Goal: Transaction & Acquisition: Subscribe to service/newsletter

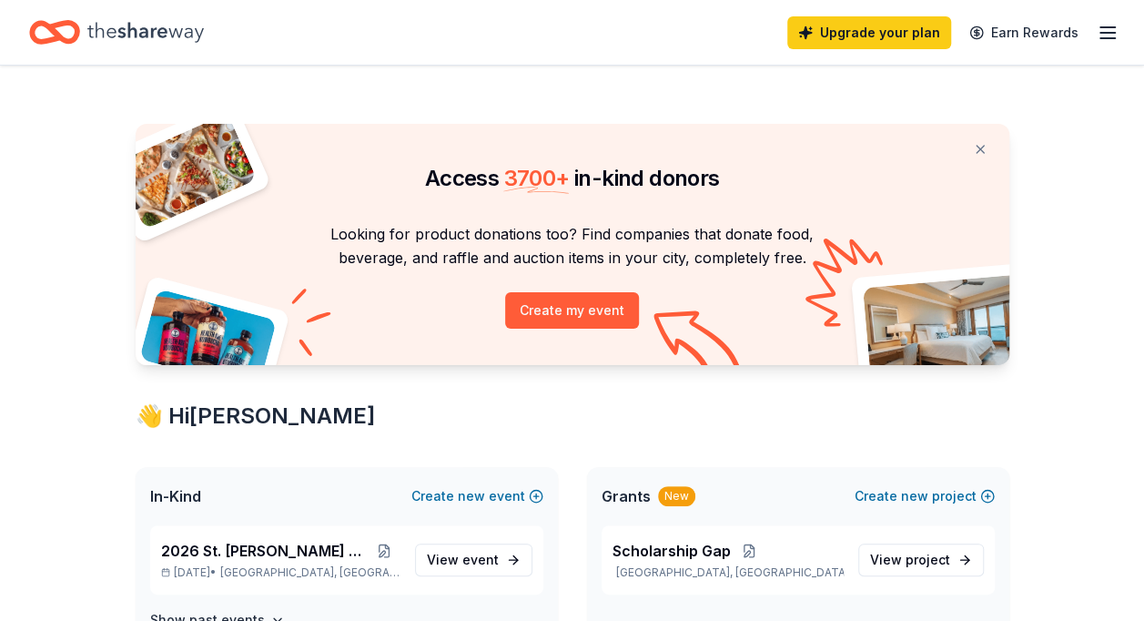
click at [1116, 29] on icon "button" at bounding box center [1108, 33] width 22 height 22
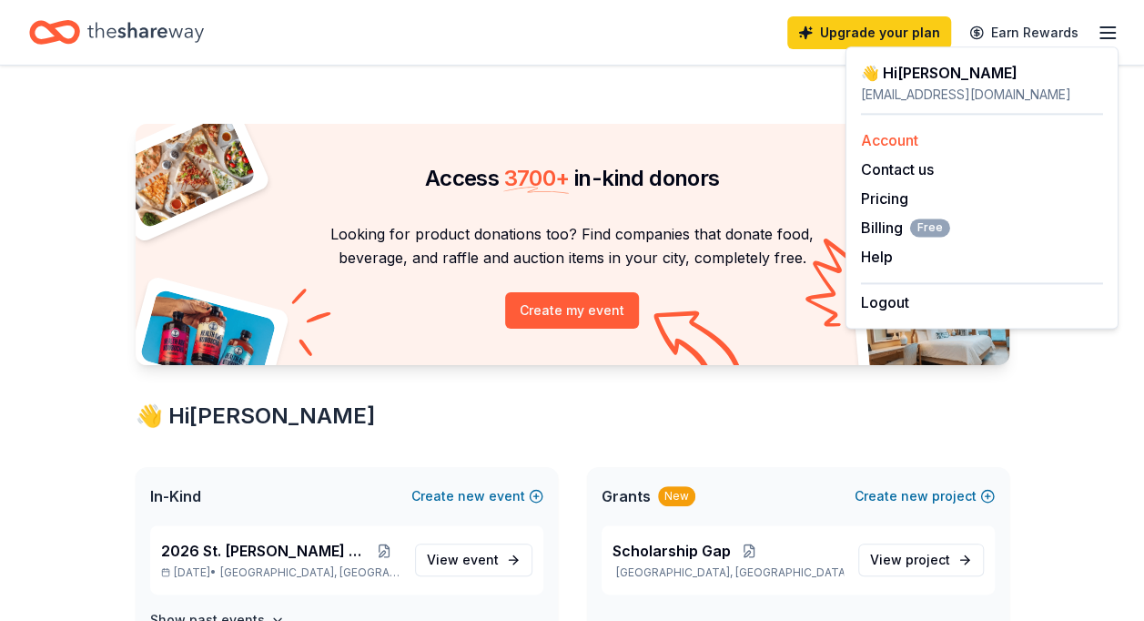
click at [905, 133] on link "Account" at bounding box center [889, 140] width 57 height 18
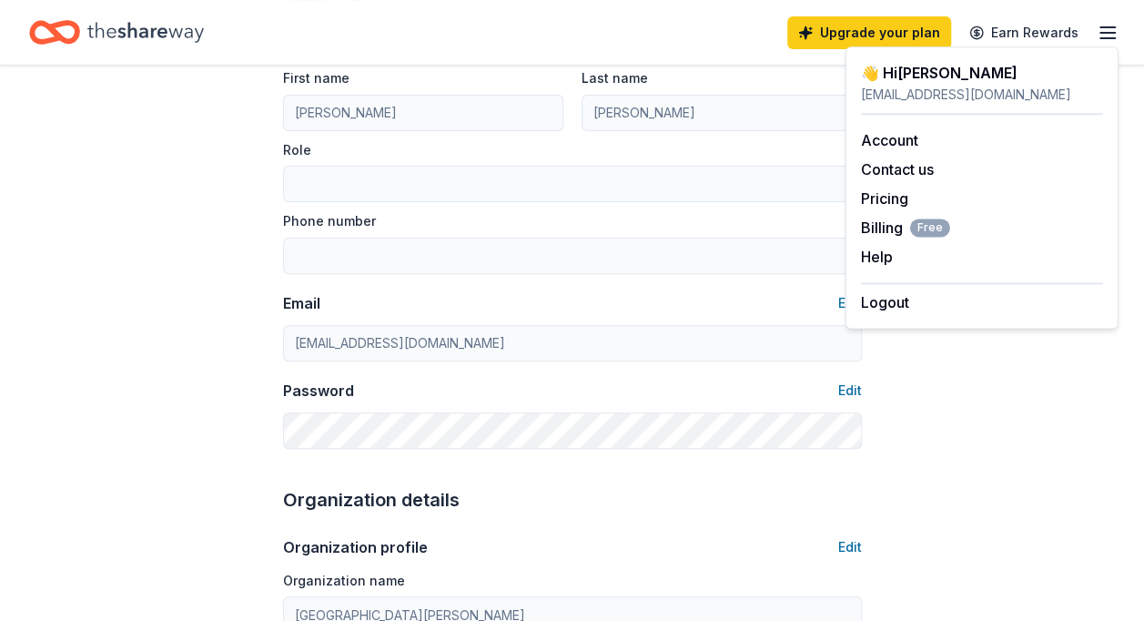
scroll to position [91, 0]
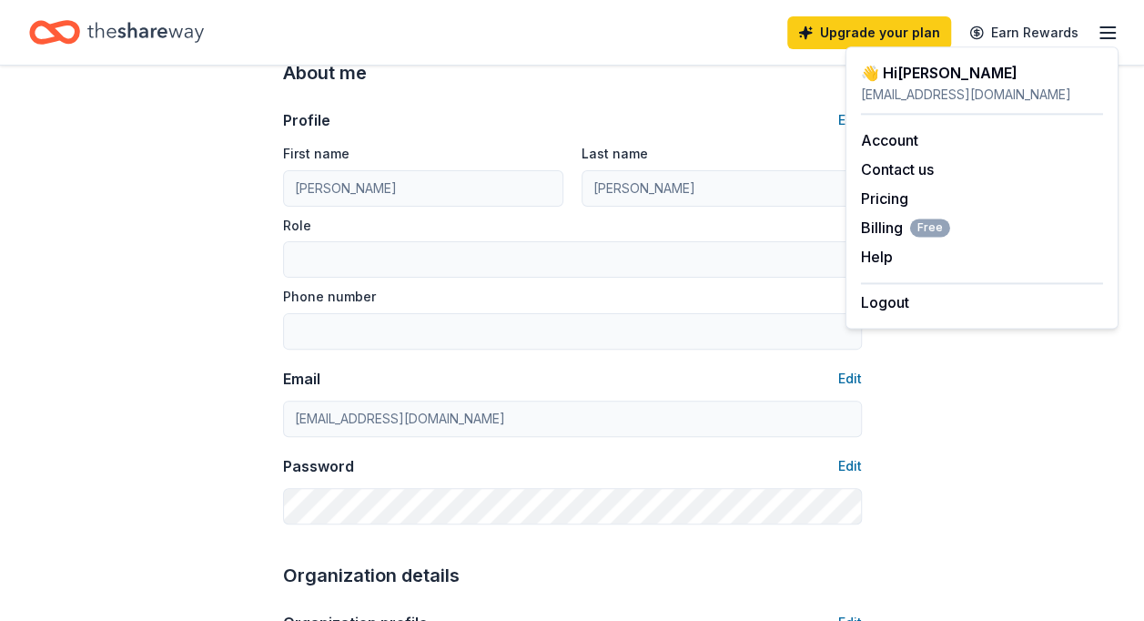
click at [171, 31] on icon "Home" at bounding box center [145, 32] width 116 height 37
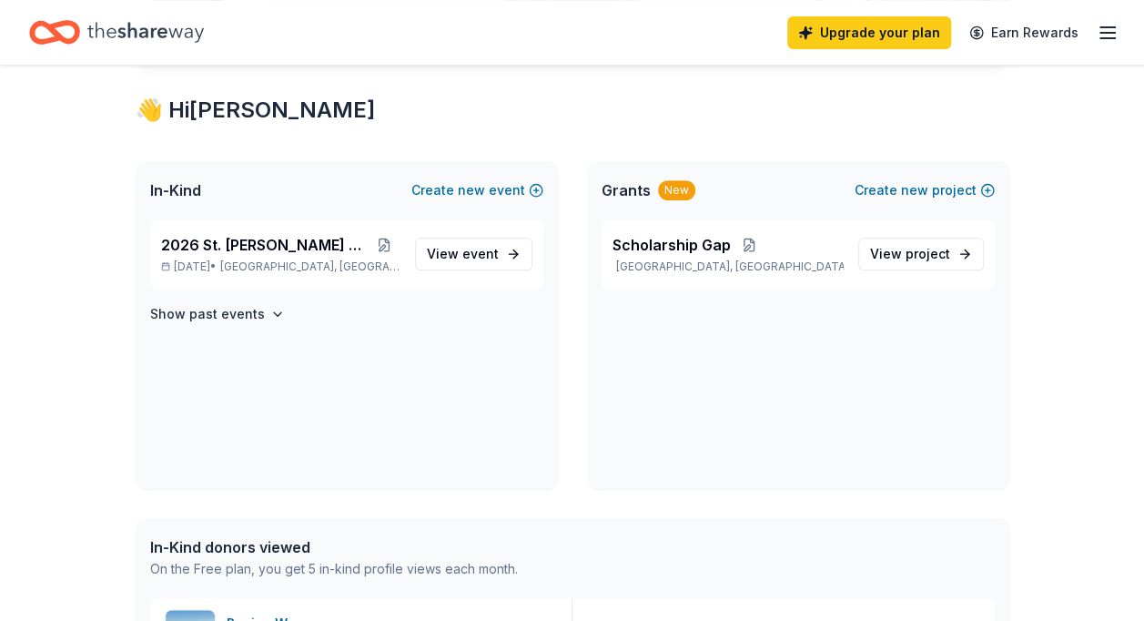
scroll to position [364, 0]
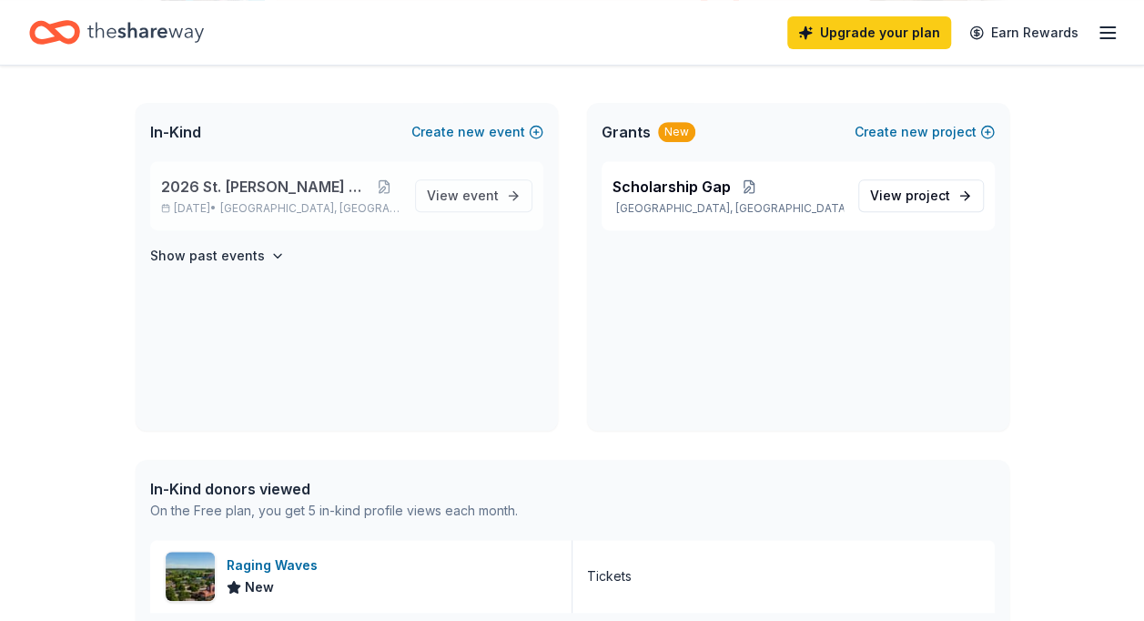
click at [242, 196] on span "2026 St. [PERSON_NAME] Auction" at bounding box center [265, 187] width 208 height 22
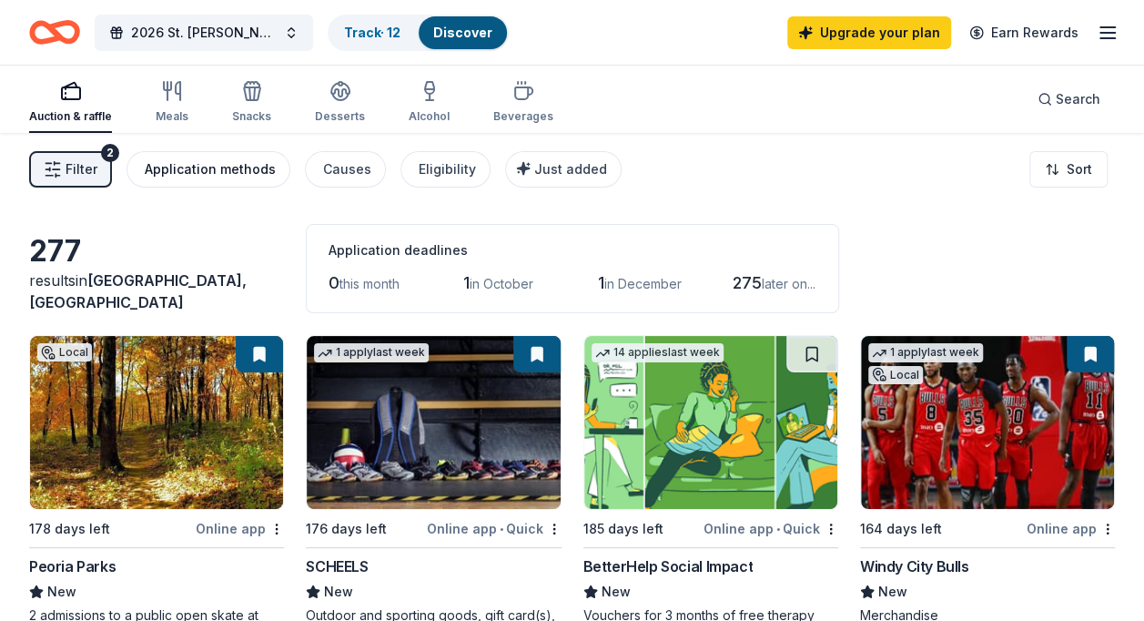
click at [215, 163] on div "Application methods" at bounding box center [210, 169] width 131 height 22
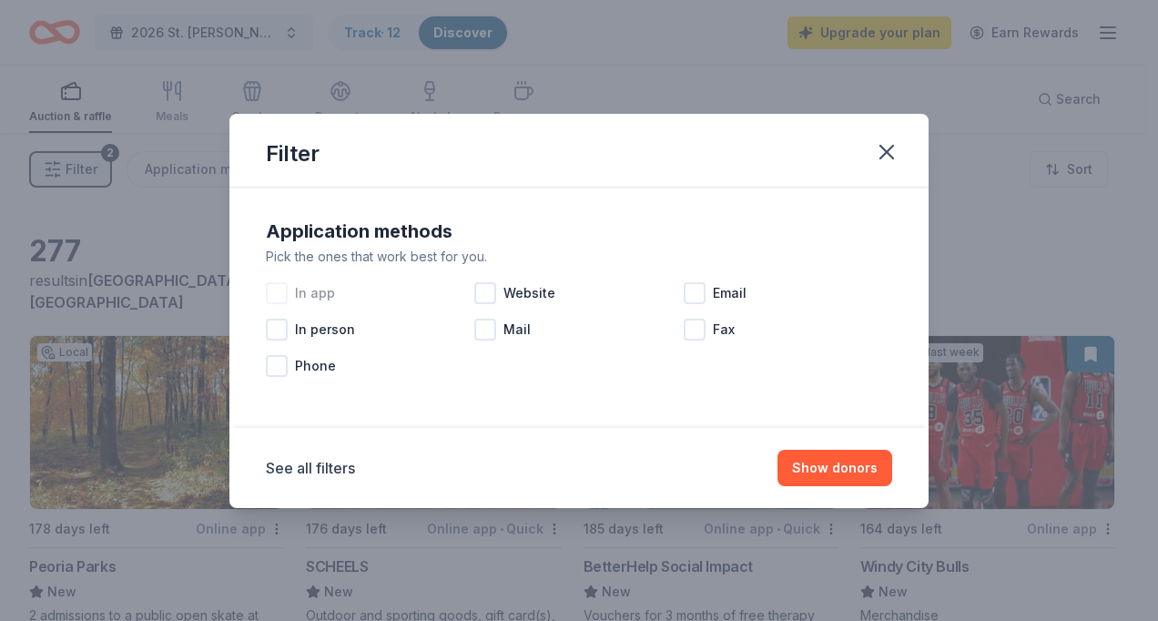
click at [284, 288] on div at bounding box center [277, 293] width 22 height 22
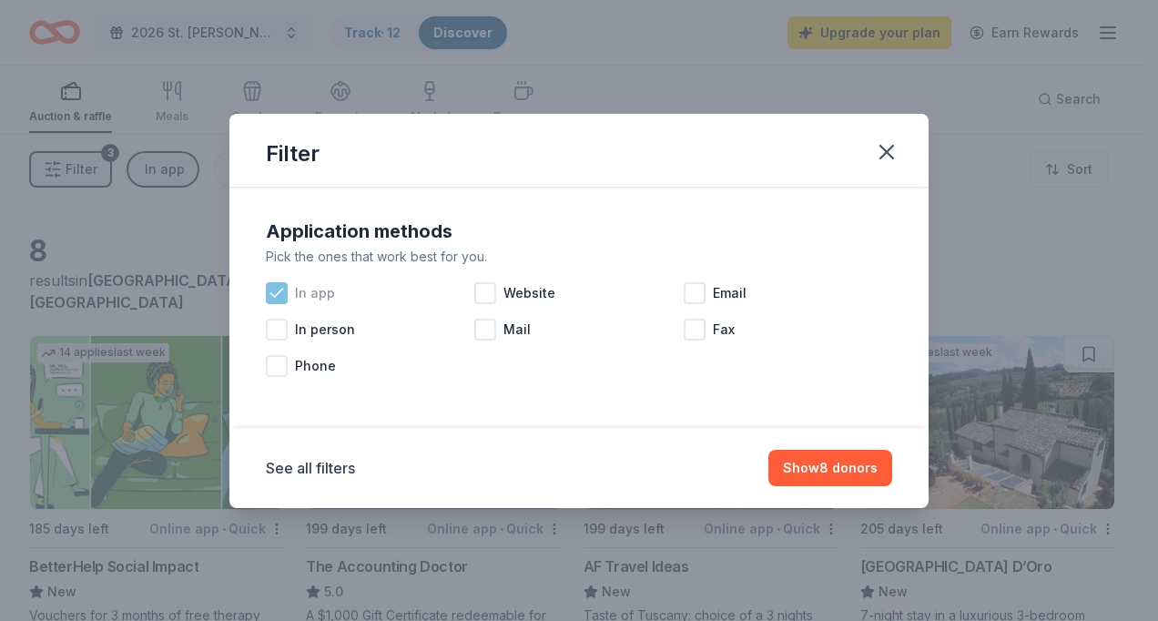
click at [284, 288] on icon at bounding box center [277, 293] width 18 height 18
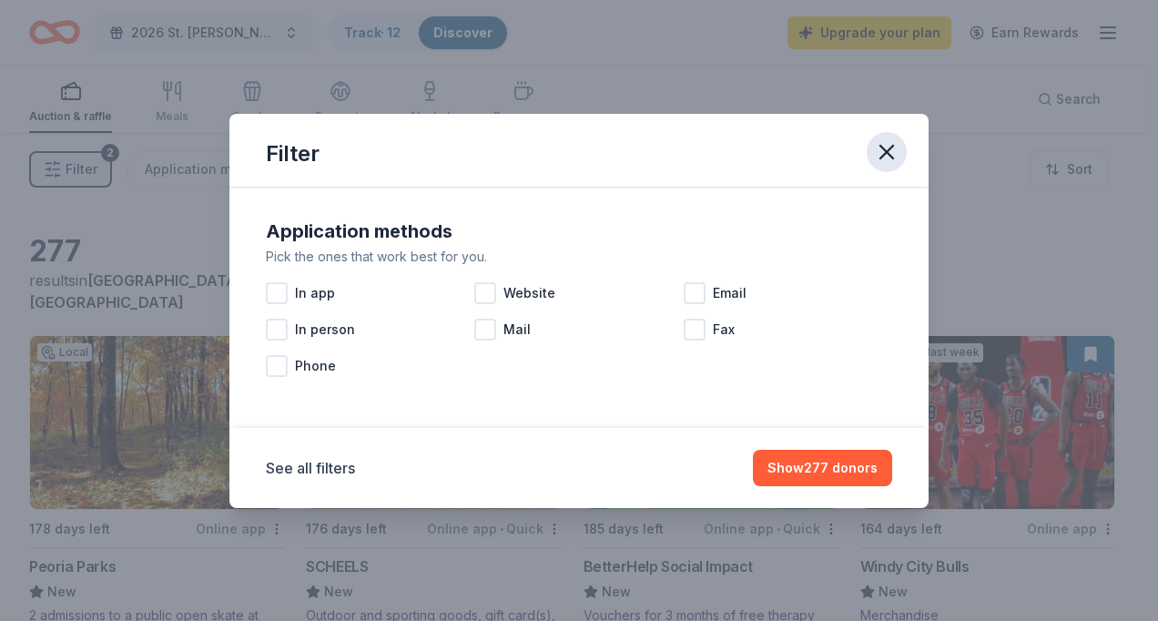
click at [896, 144] on icon "button" at bounding box center [886, 151] width 25 height 25
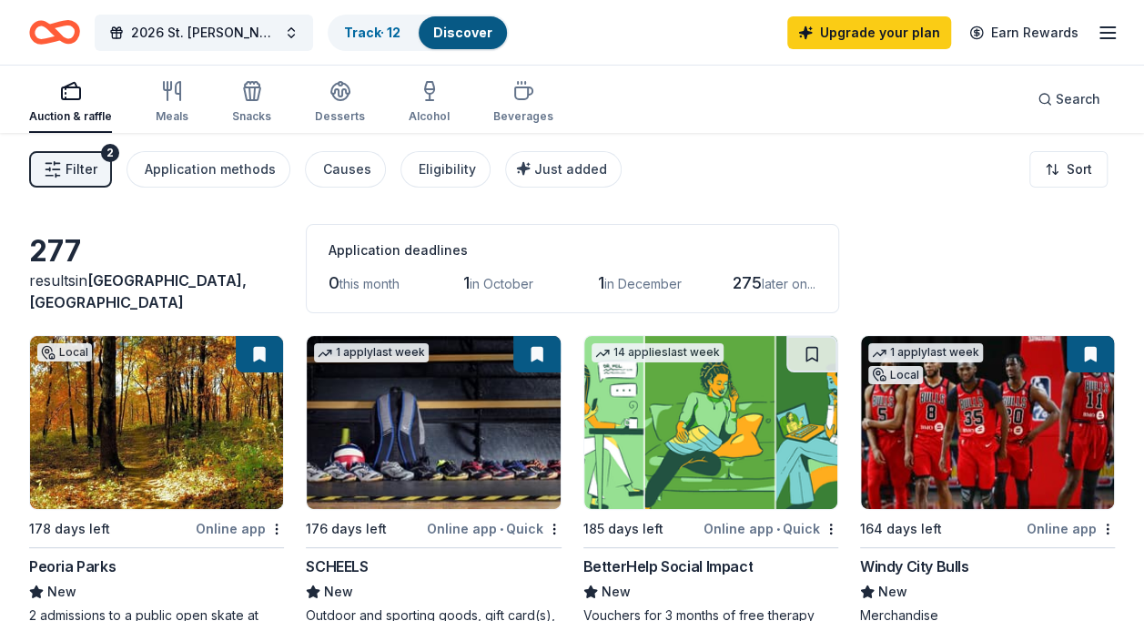
click at [1107, 36] on icon "button" at bounding box center [1108, 33] width 22 height 22
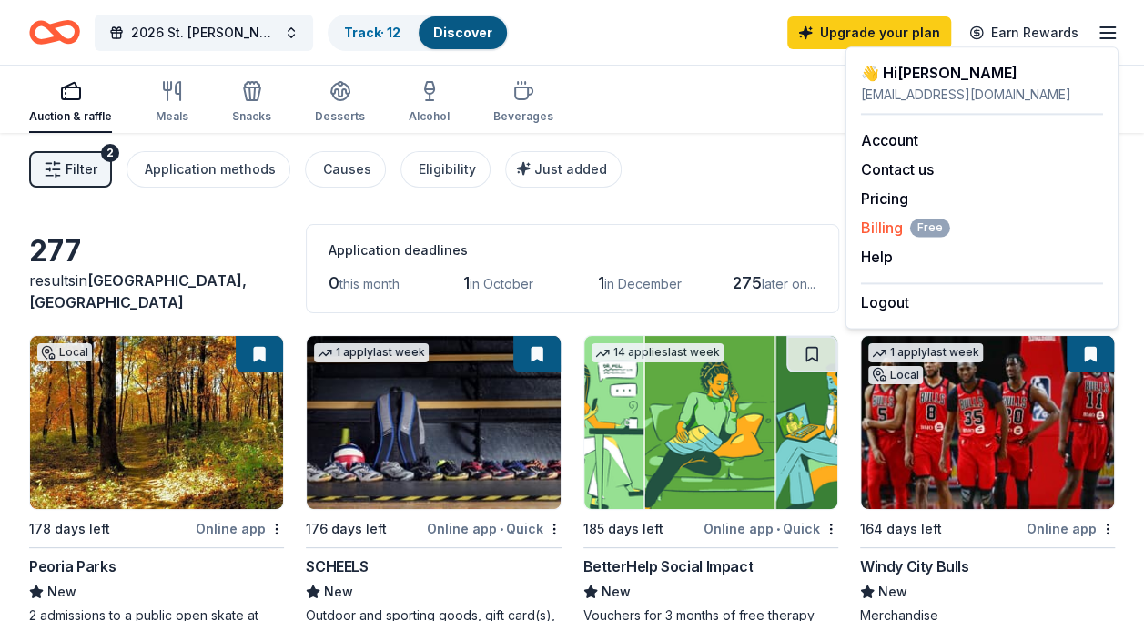
click at [894, 224] on span "Billing Free" at bounding box center [905, 228] width 89 height 22
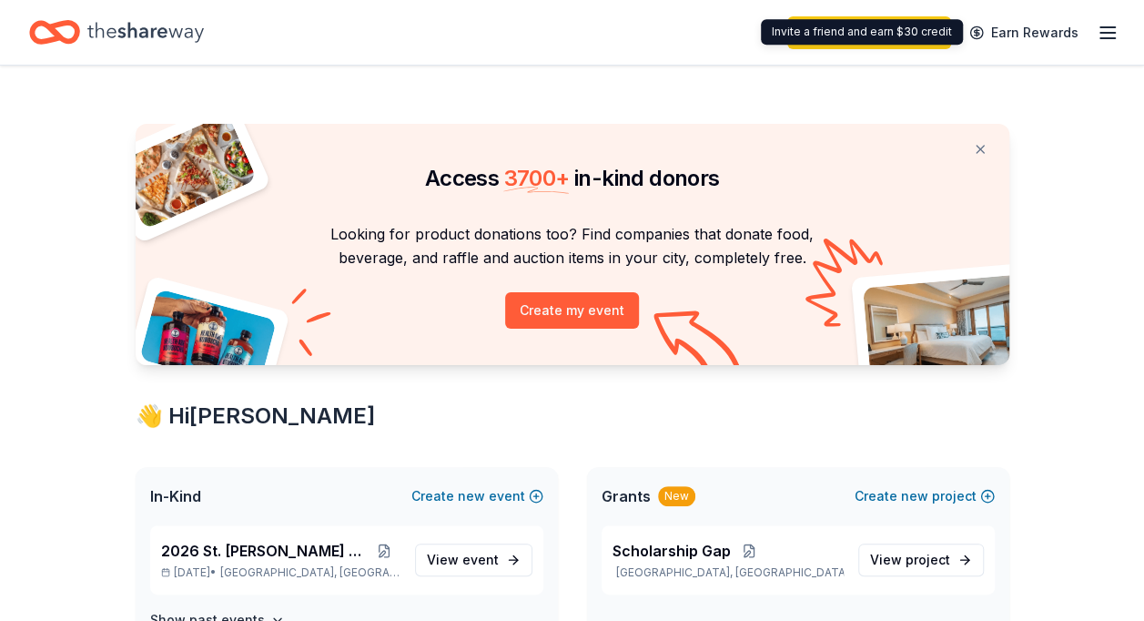
drag, startPoint x: 976, startPoint y: 38, endPoint x: 908, endPoint y: 38, distance: 68.3
click at [908, 38] on div "Invite a friend and earn $30 credit Invite a friend and earn $30 credit" at bounding box center [862, 31] width 202 height 25
click at [837, 32] on link "Upgrade your plan" at bounding box center [869, 32] width 164 height 33
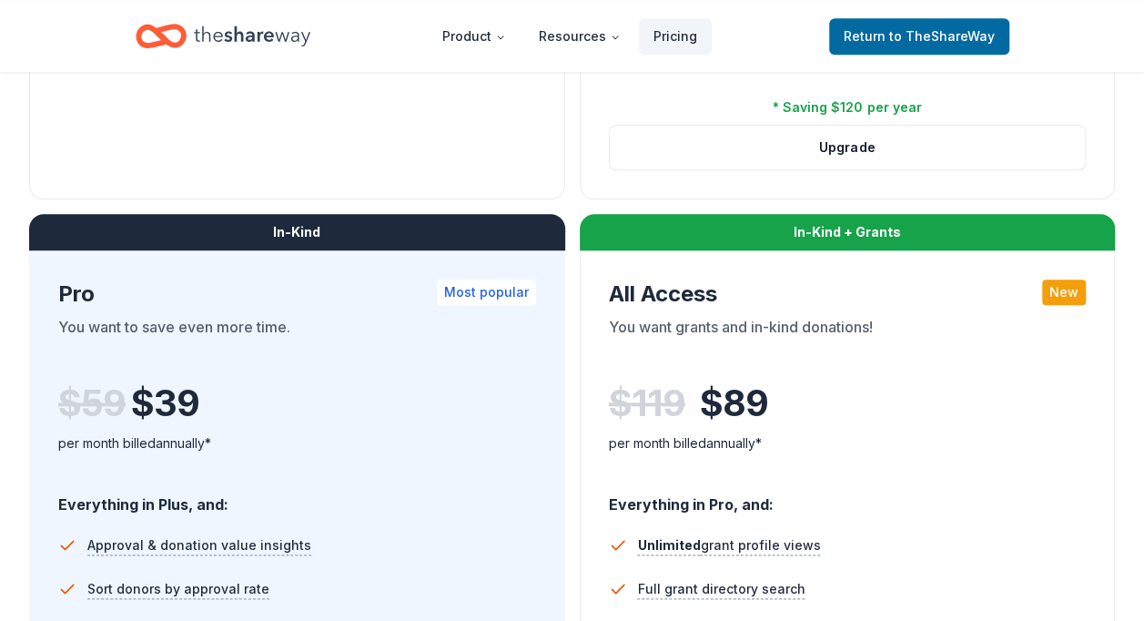
scroll to position [819, 0]
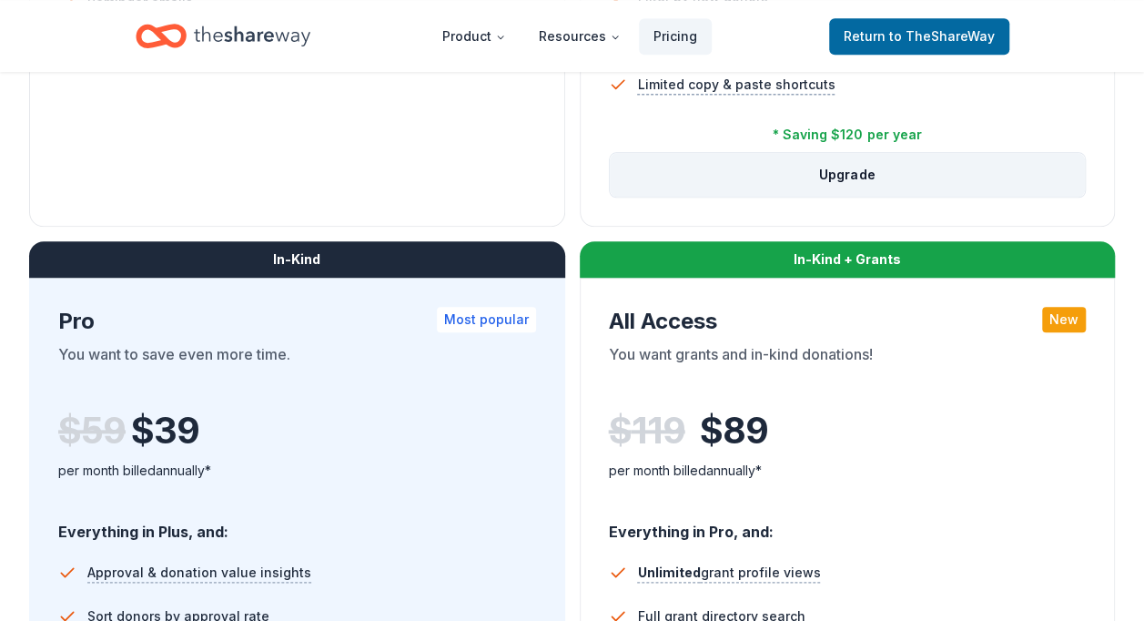
click at [715, 186] on button "Upgrade" at bounding box center [848, 175] width 476 height 44
